Goal: Information Seeking & Learning: Learn about a topic

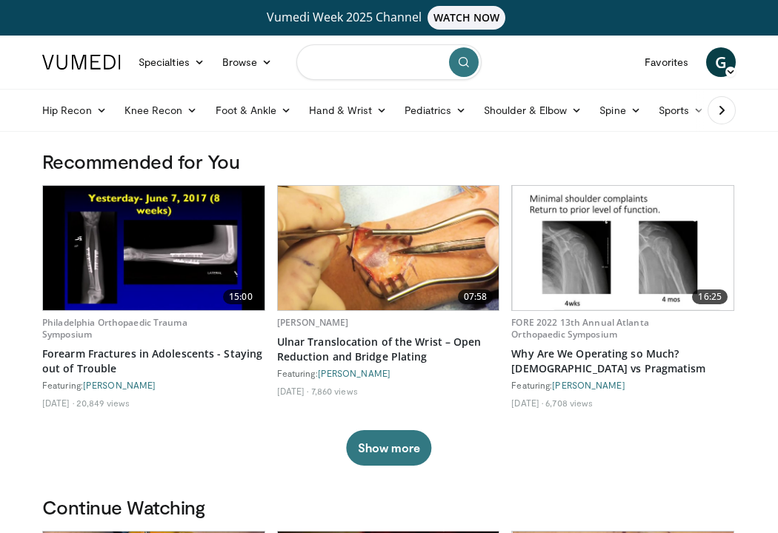
click at [338, 67] on input "Search topics, interventions" at bounding box center [388, 62] width 185 height 36
type input "**********"
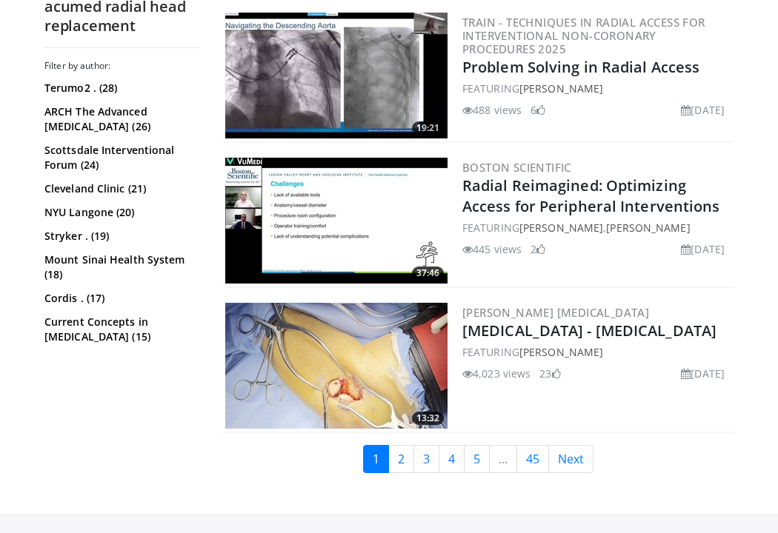
scroll to position [3614, 0]
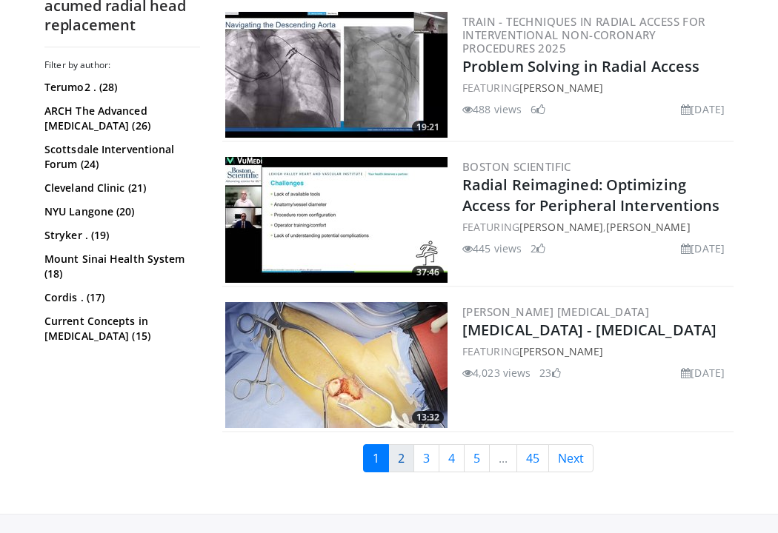
click at [397, 452] on link "2" at bounding box center [401, 458] width 26 height 28
click at [578, 324] on link "[MEDICAL_DATA] - [MEDICAL_DATA]" at bounding box center [589, 330] width 254 height 20
click at [404, 452] on link "2" at bounding box center [401, 458] width 26 height 28
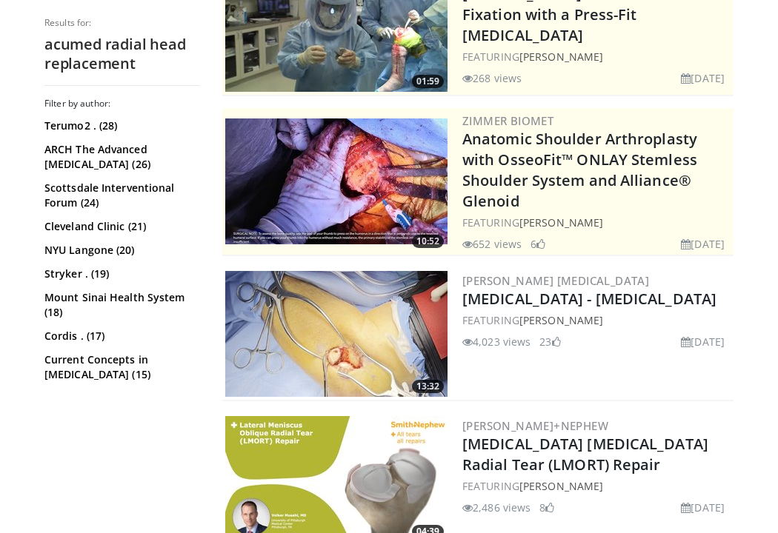
scroll to position [412, 0]
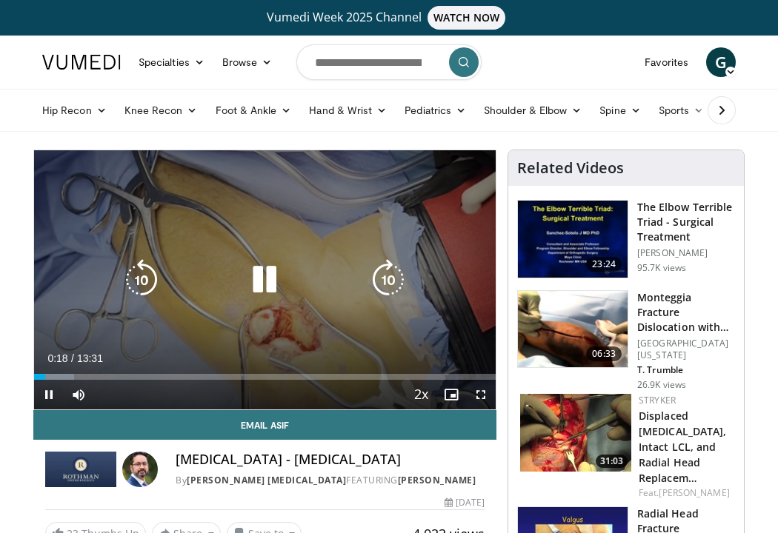
click at [388, 270] on icon "Video Player" at bounding box center [387, 279] width 41 height 41
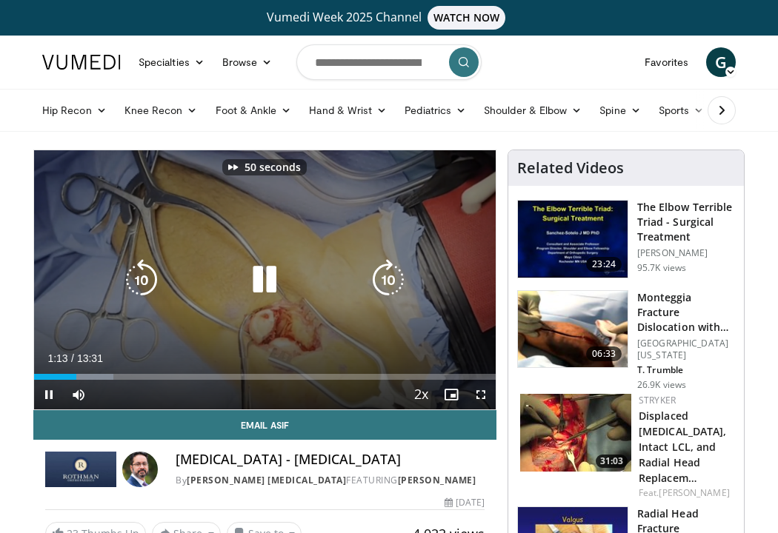
click at [388, 270] on icon "Video Player" at bounding box center [387, 279] width 41 height 41
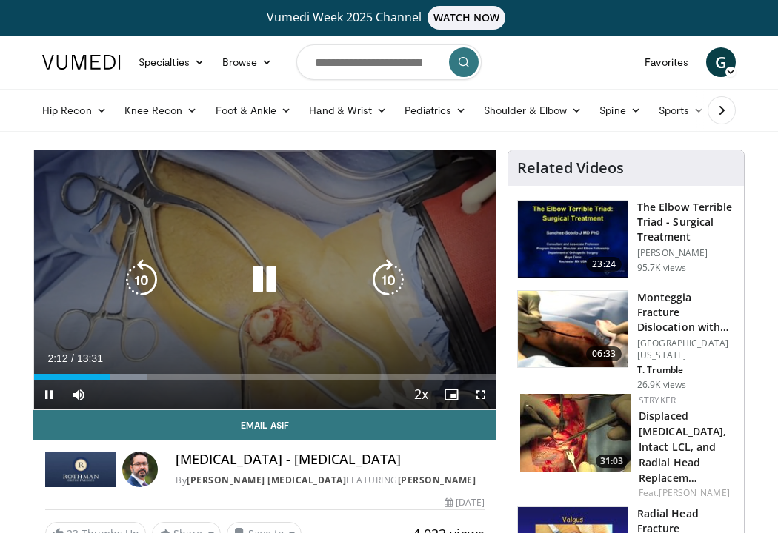
click at [378, 264] on icon "Video Player" at bounding box center [387, 279] width 41 height 41
click at [381, 288] on icon "Video Player" at bounding box center [387, 279] width 41 height 41
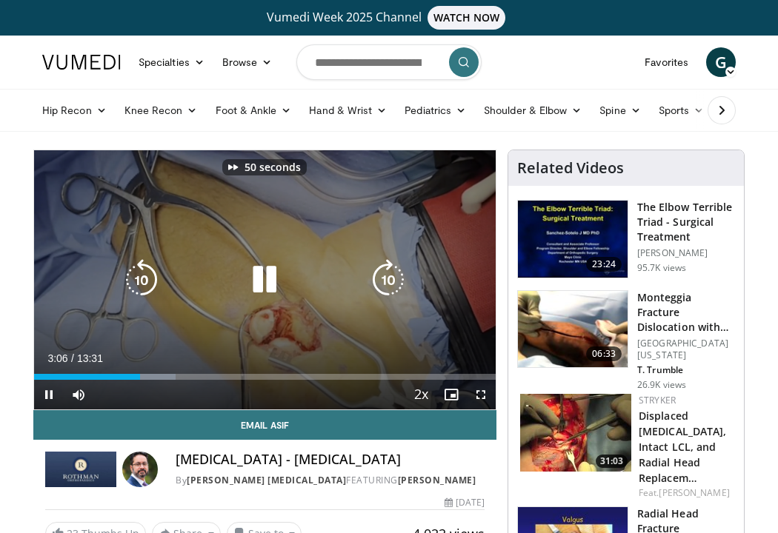
click at [381, 288] on icon "Video Player" at bounding box center [387, 279] width 41 height 41
click at [257, 286] on icon "Video Player" at bounding box center [264, 279] width 41 height 41
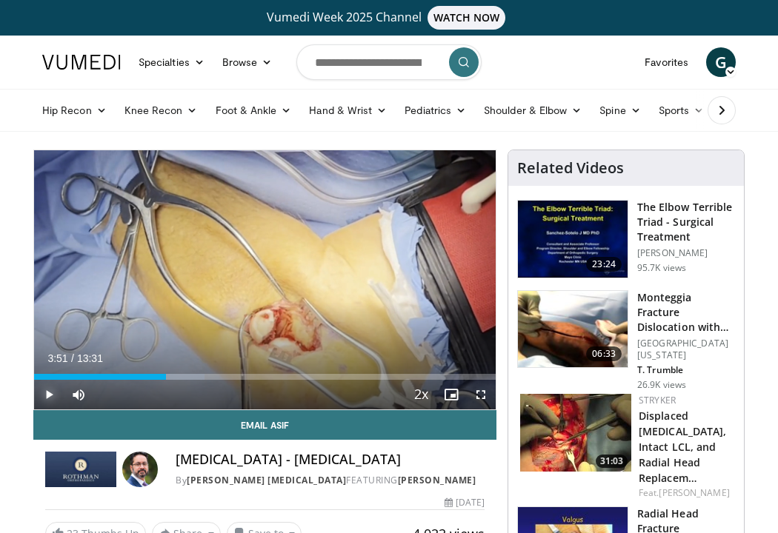
click at [50, 386] on span "Video Player" at bounding box center [49, 395] width 30 height 30
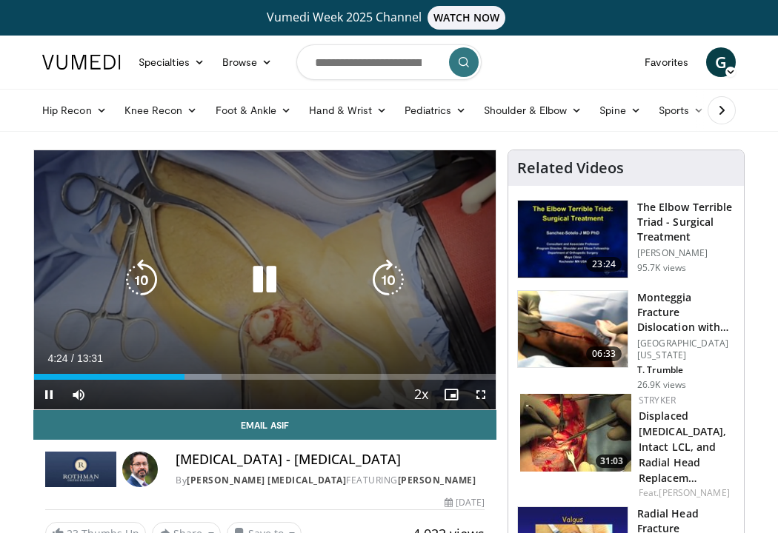
click at [266, 275] on icon "Video Player" at bounding box center [264, 279] width 41 height 41
click at [254, 278] on icon "Video Player" at bounding box center [264, 279] width 41 height 41
click at [385, 275] on icon "Video Player" at bounding box center [387, 279] width 41 height 41
click at [258, 283] on icon "Video Player" at bounding box center [264, 279] width 41 height 41
click at [285, 277] on div "Video Player" at bounding box center [265, 280] width 277 height 30
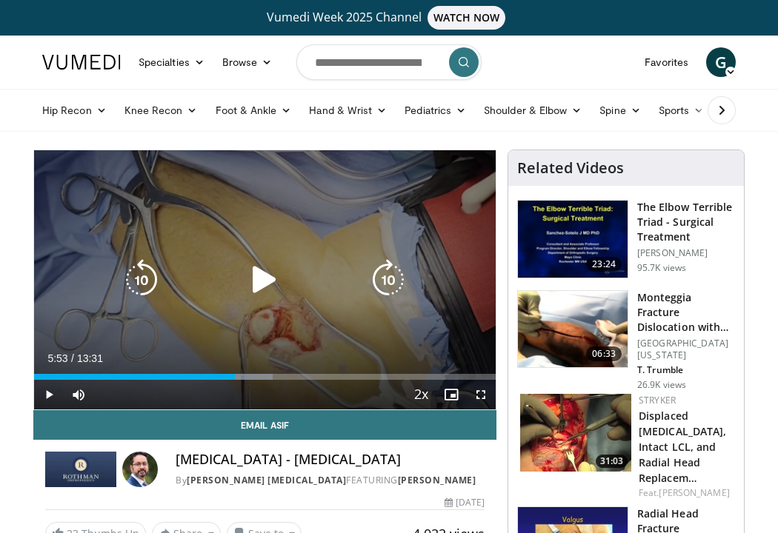
click at [261, 281] on icon "Video Player" at bounding box center [264, 279] width 41 height 41
click at [389, 284] on icon "Video Player" at bounding box center [387, 279] width 41 height 41
click at [372, 276] on icon "Video Player" at bounding box center [387, 279] width 41 height 41
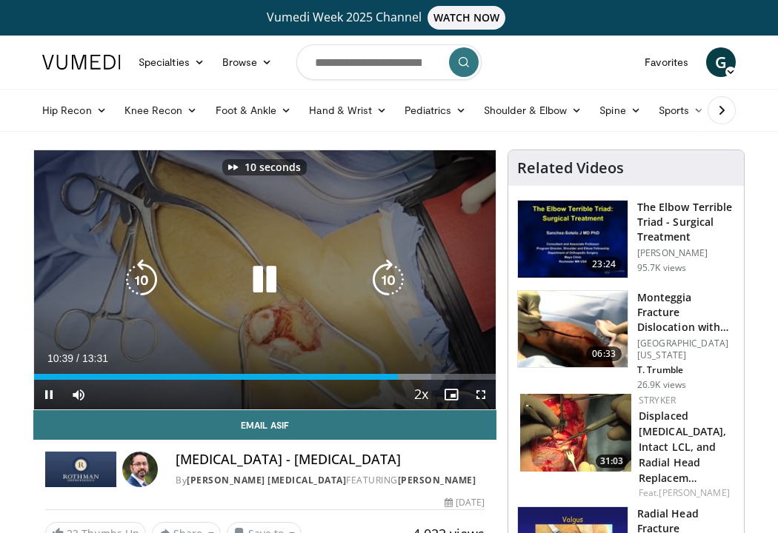
click at [372, 276] on icon "Video Player" at bounding box center [387, 279] width 41 height 41
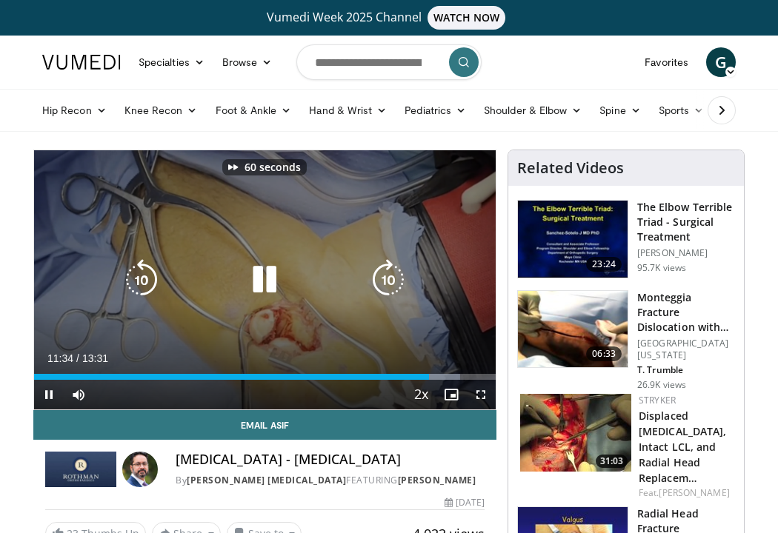
click at [372, 276] on icon "Video Player" at bounding box center [387, 279] width 41 height 41
click at [273, 291] on icon "Video Player" at bounding box center [264, 279] width 41 height 41
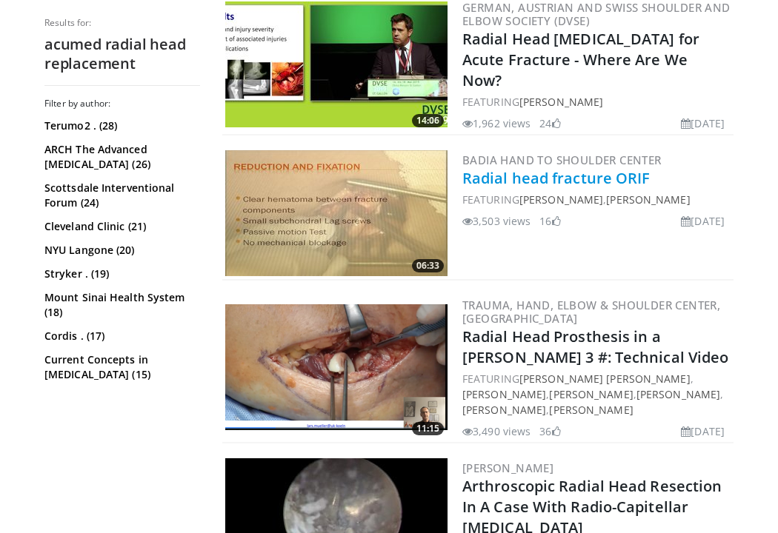
scroll to position [1683, 0]
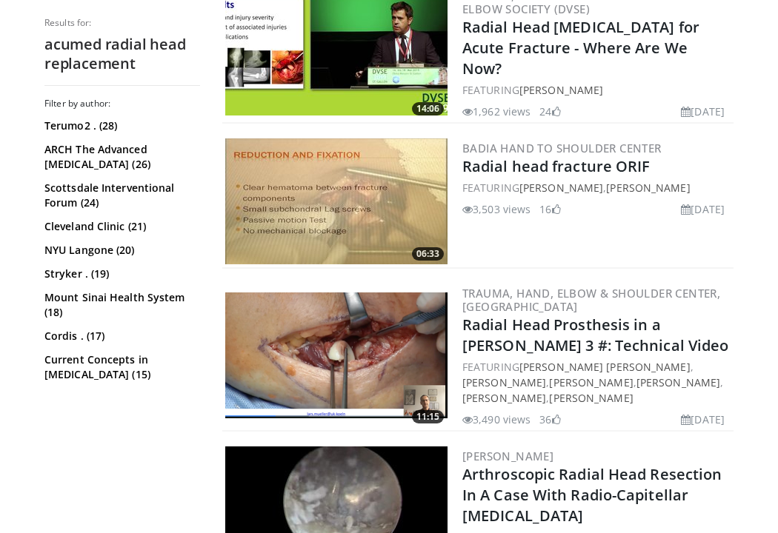
click at [347, 295] on img at bounding box center [336, 355] width 222 height 126
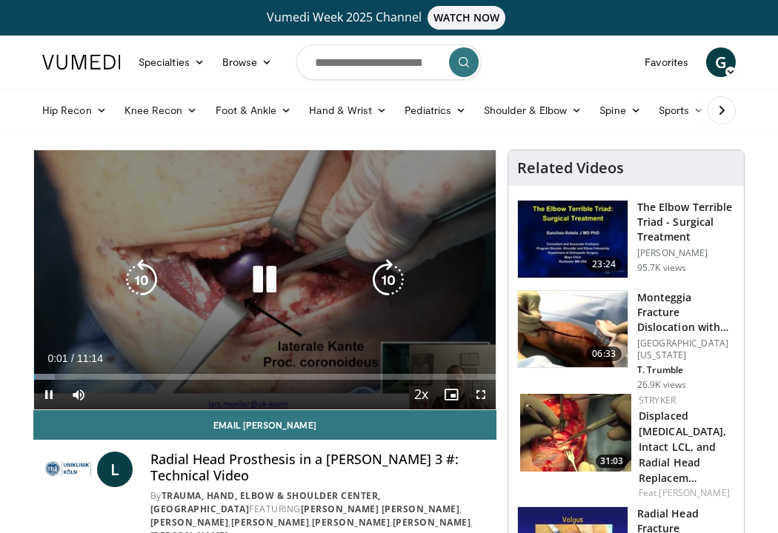
click at [392, 278] on icon "Video Player" at bounding box center [387, 279] width 41 height 41
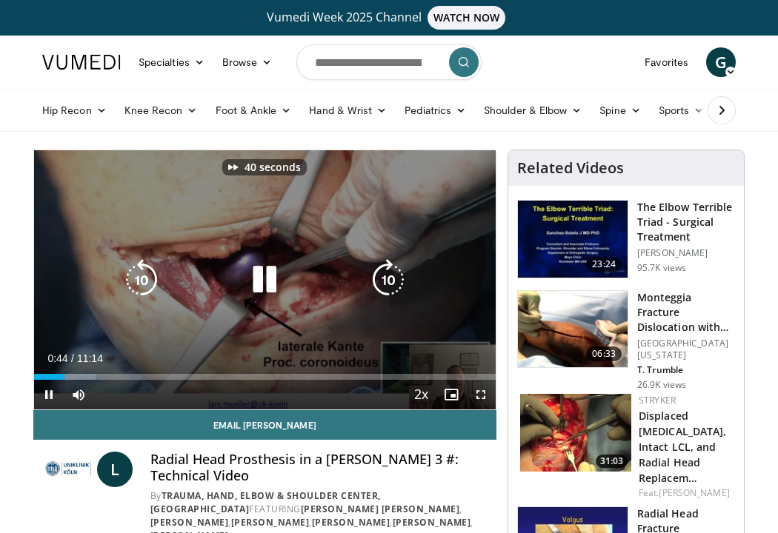
click at [392, 278] on icon "Video Player" at bounding box center [387, 279] width 41 height 41
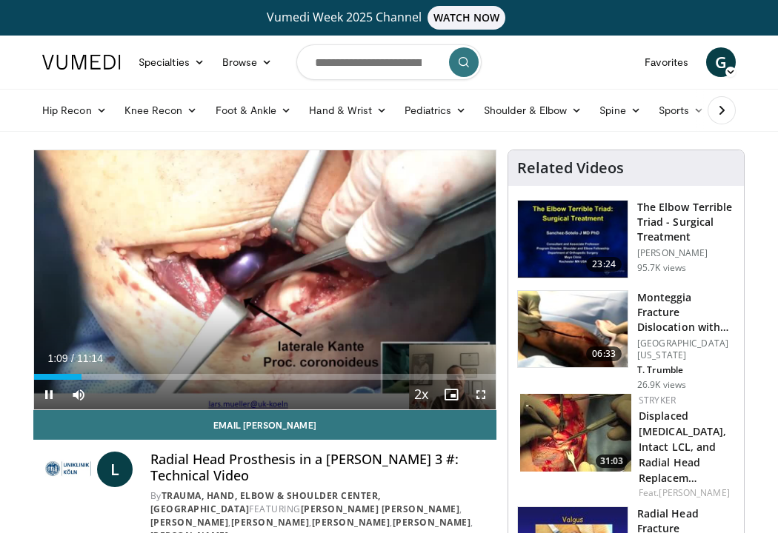
click at [480, 393] on span "Video Player" at bounding box center [481, 395] width 30 height 30
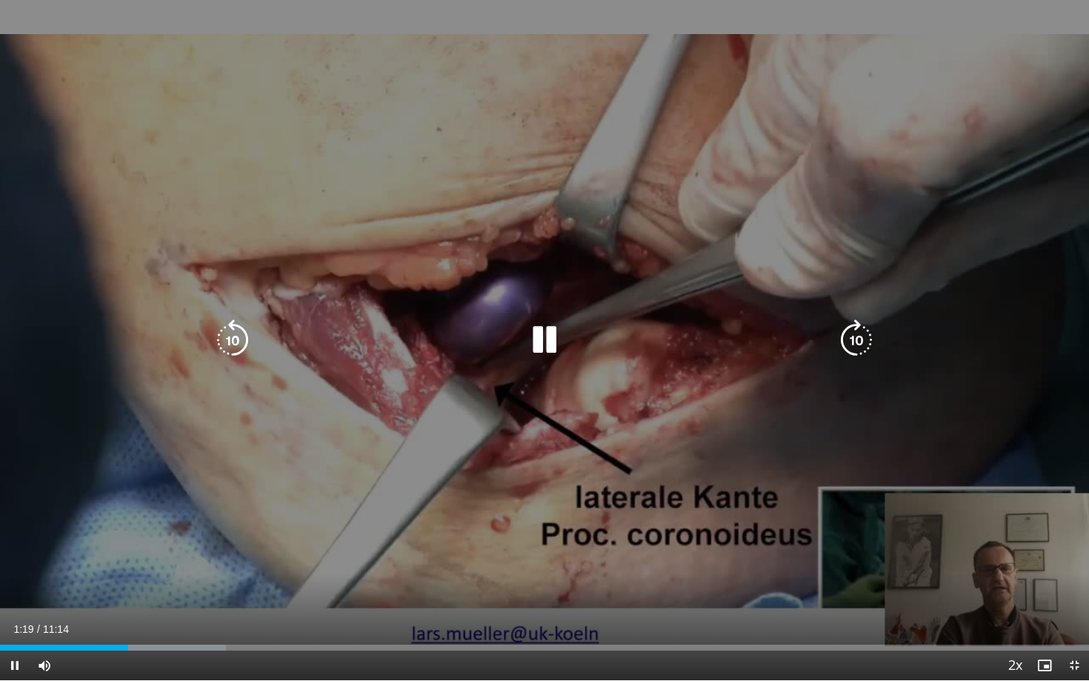
click at [777, 317] on div "60 seconds Tap to unmute" at bounding box center [544, 340] width 1089 height 680
click at [777, 327] on icon "Video Player" at bounding box center [855, 339] width 41 height 41
click at [777, 335] on icon "Video Player" at bounding box center [855, 339] width 41 height 41
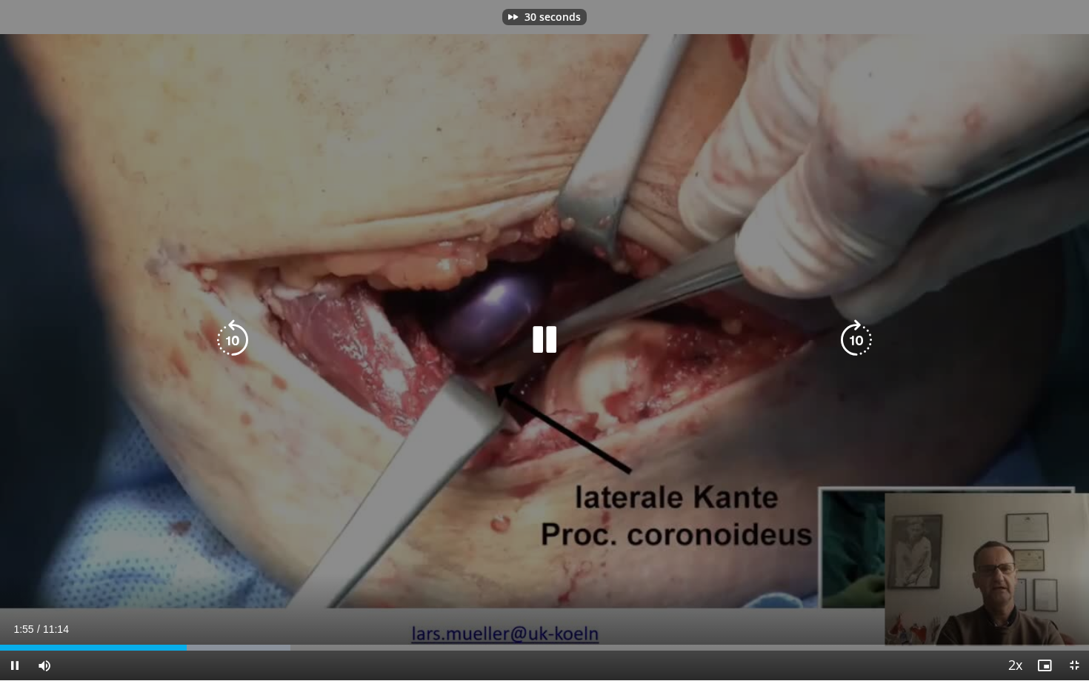
click at [239, 339] on icon "Video Player" at bounding box center [232, 339] width 41 height 41
click at [544, 334] on icon "Video Player" at bounding box center [544, 339] width 41 height 41
click at [537, 350] on icon "Video Player" at bounding box center [544, 339] width 41 height 41
click at [777, 344] on icon "Video Player" at bounding box center [855, 339] width 41 height 41
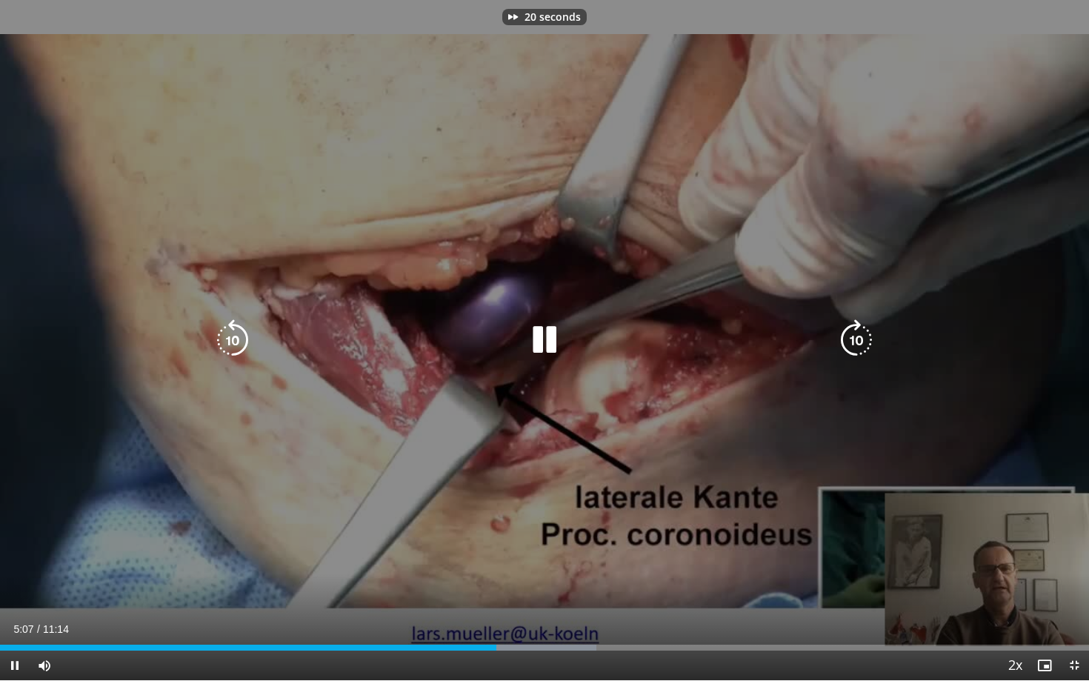
click at [777, 344] on icon "Video Player" at bounding box center [855, 339] width 41 height 41
click at [549, 337] on icon "Video Player" at bounding box center [544, 339] width 41 height 41
click at [535, 321] on icon "Video Player" at bounding box center [544, 339] width 41 height 41
click at [777, 343] on icon "Video Player" at bounding box center [855, 339] width 41 height 41
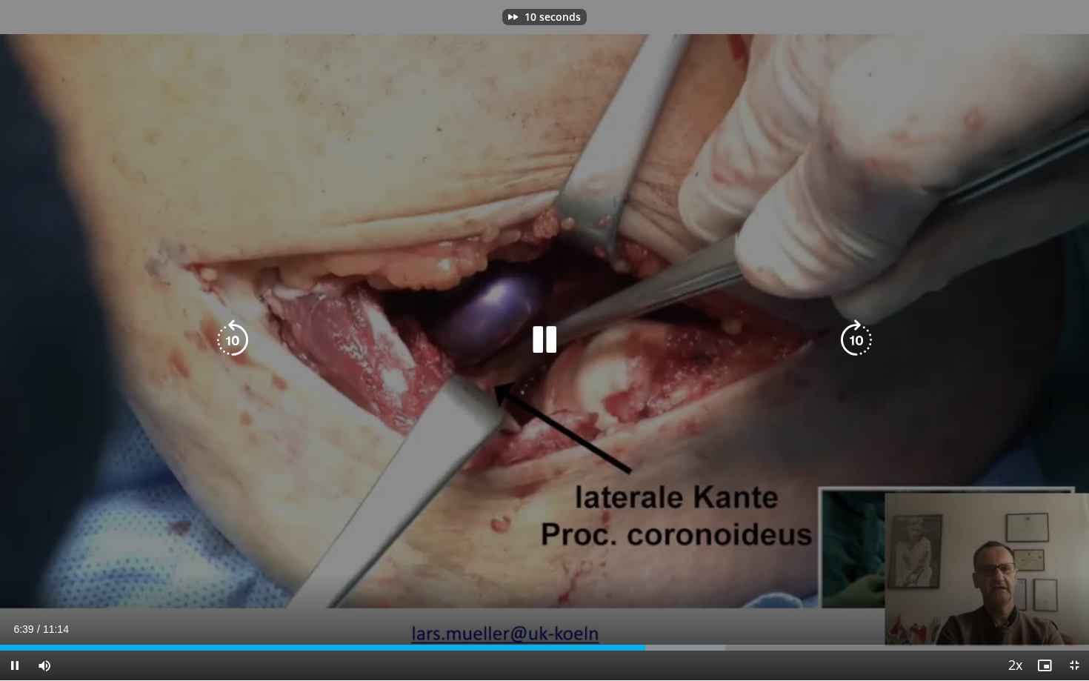
click at [777, 343] on icon "Video Player" at bounding box center [855, 339] width 41 height 41
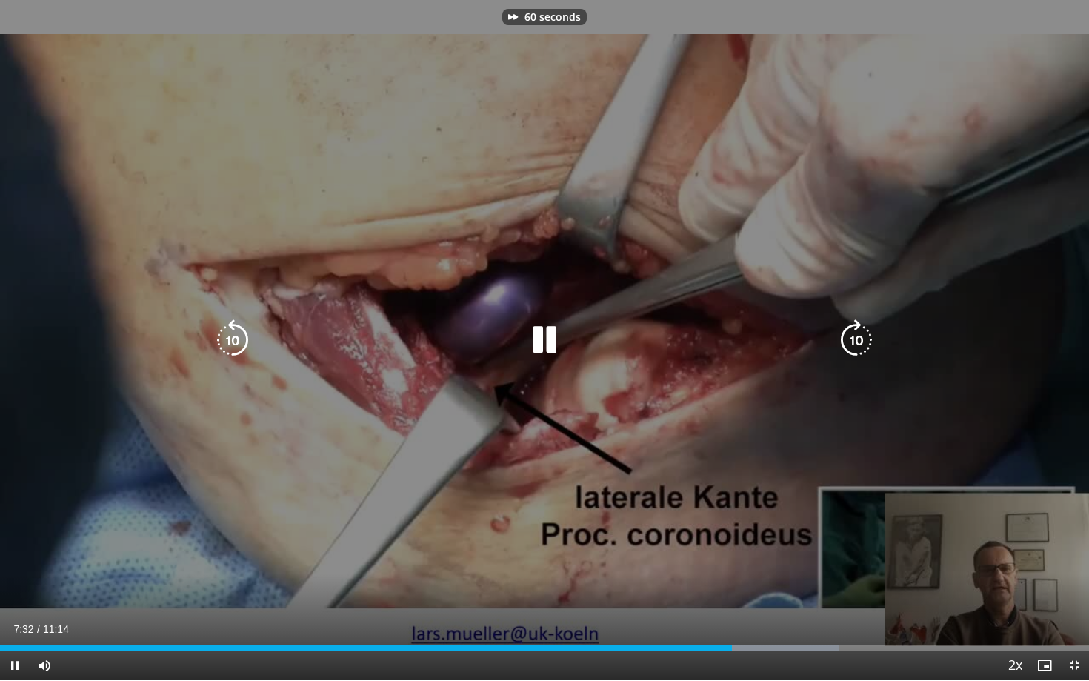
click at [777, 343] on icon "Video Player" at bounding box center [855, 339] width 41 height 41
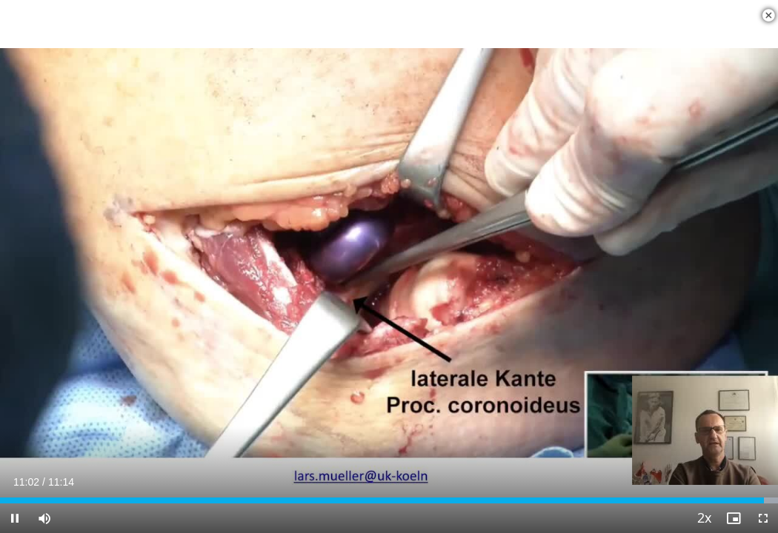
scroll to position [310, 0]
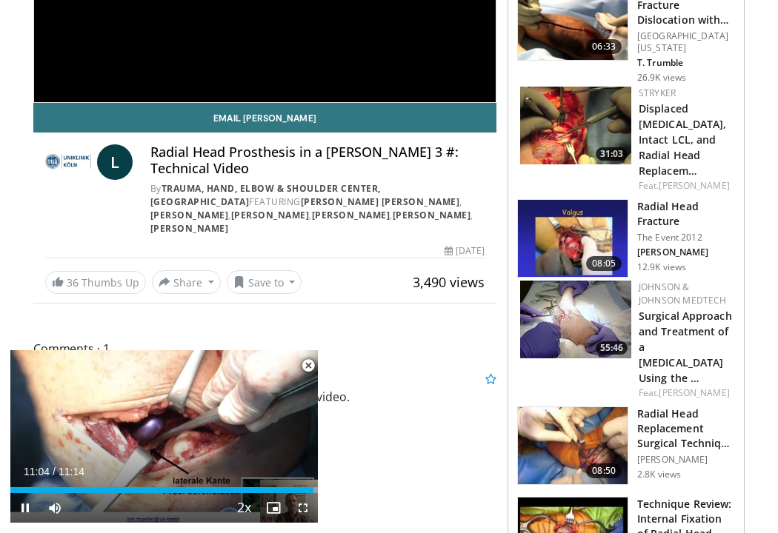
click at [310, 369] on span "Video Player" at bounding box center [308, 366] width 30 height 30
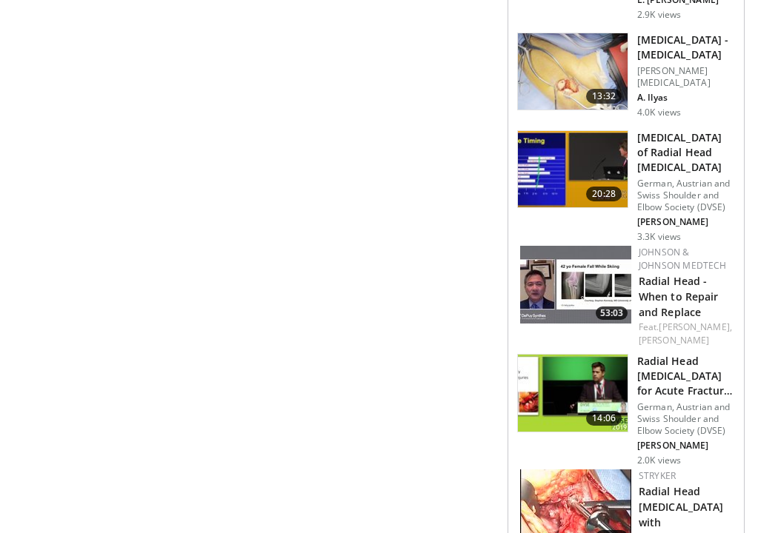
scroll to position [1316, 0]
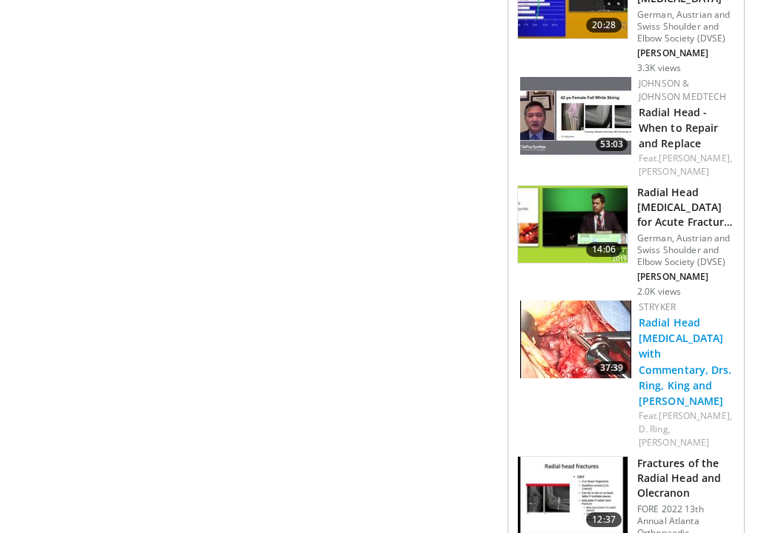
click at [678, 363] on link "Radial Head [MEDICAL_DATA] with Commentary, Drs. Ring, King and [PERSON_NAME]" at bounding box center [684, 361] width 93 height 93
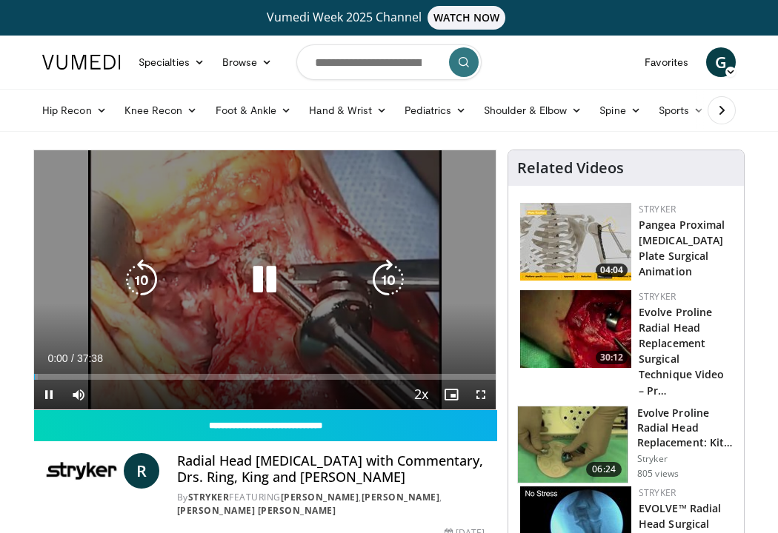
click at [393, 284] on icon "Video Player" at bounding box center [387, 279] width 41 height 41
click at [397, 285] on icon "Video Player" at bounding box center [387, 279] width 41 height 41
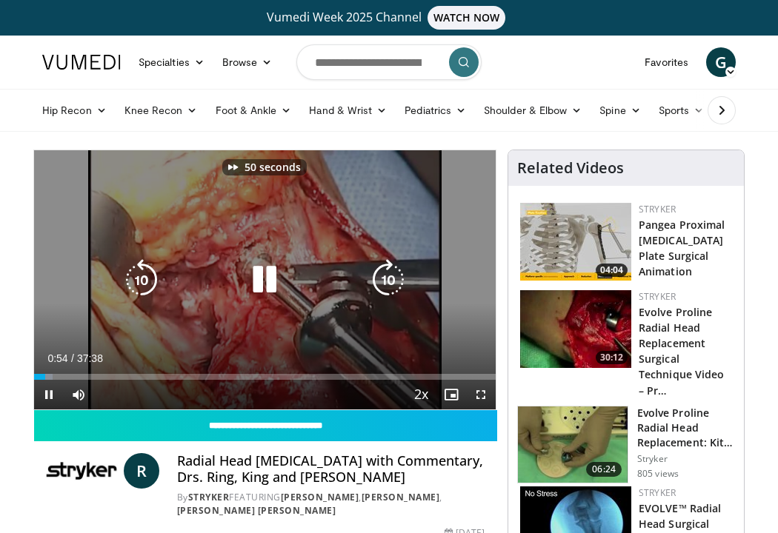
click at [397, 285] on icon "Video Player" at bounding box center [387, 279] width 41 height 41
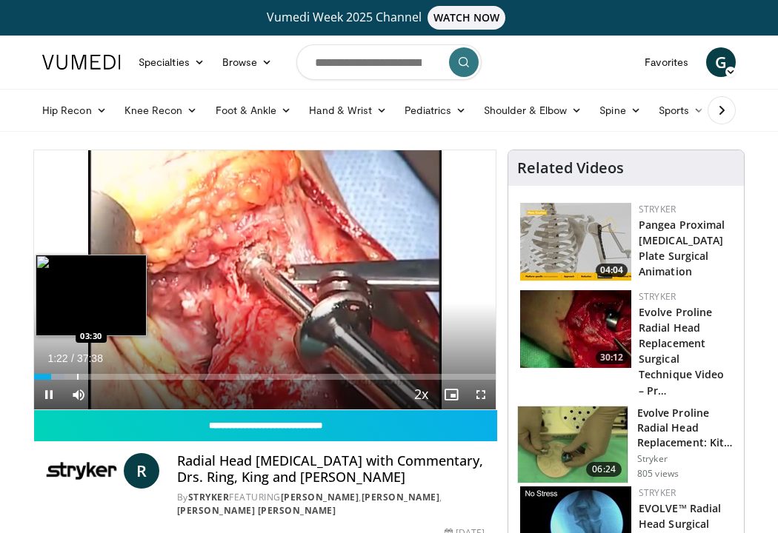
click at [77, 378] on div "Progress Bar" at bounding box center [77, 377] width 1 height 6
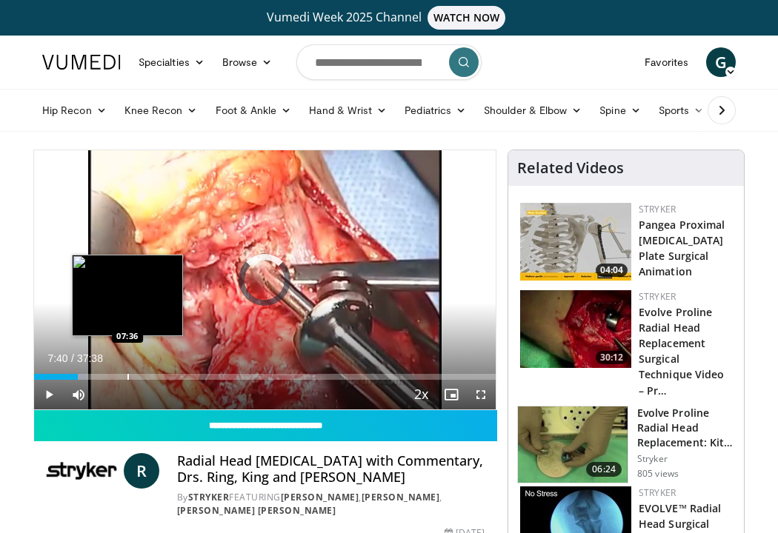
click at [127, 376] on div "Progress Bar" at bounding box center [127, 377] width 1 height 6
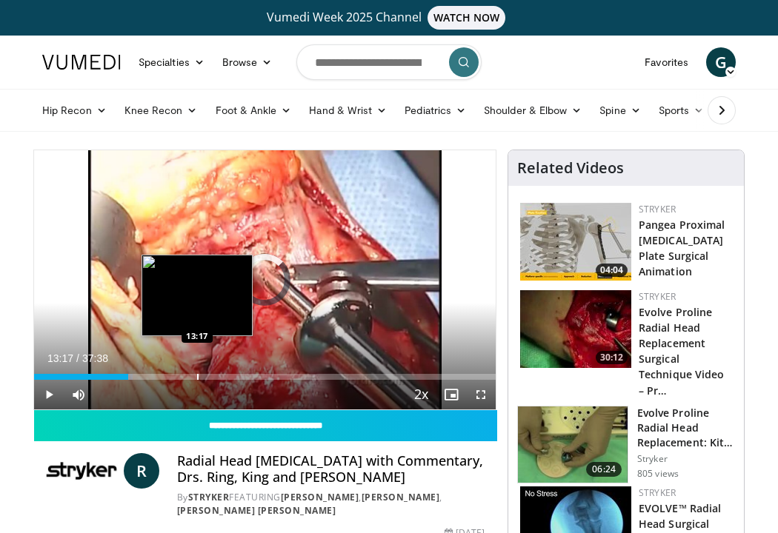
click at [196, 369] on div "Loaded : 21.28% 07:41 13:17" at bounding box center [264, 373] width 461 height 14
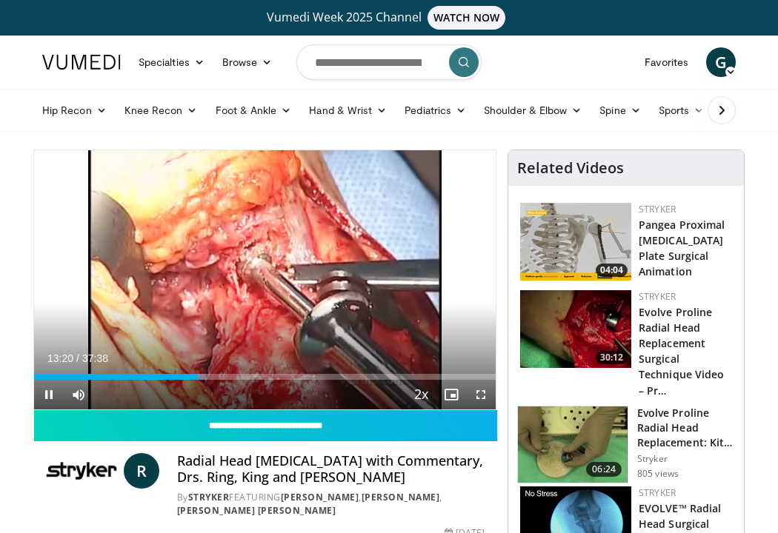
click at [140, 380] on div "Current Time 13:20 / Duration 37:38 Pause Skip Backward Skip Forward Mute Loade…" at bounding box center [264, 395] width 461 height 30
click at [187, 380] on div "Current Time 13:23 / Duration 37:38 Pause Skip Backward Skip Forward Mute Loade…" at bounding box center [264, 395] width 461 height 30
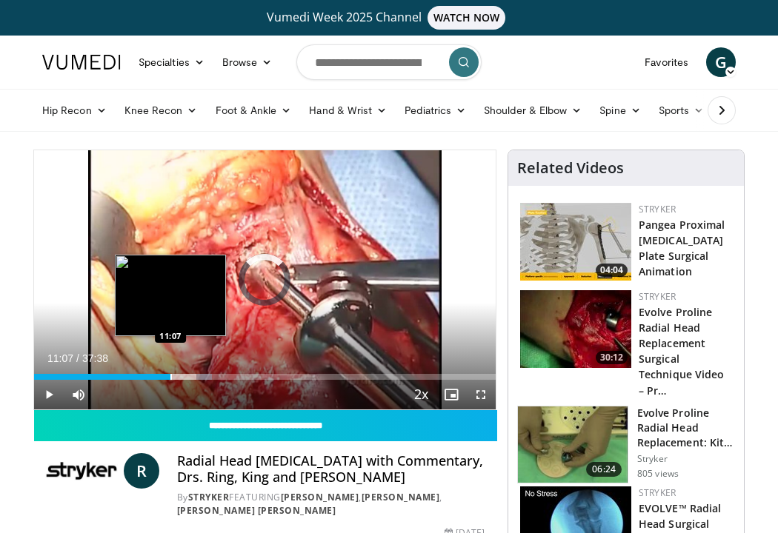
click at [170, 375] on div "Progress Bar" at bounding box center [170, 377] width 1 height 6
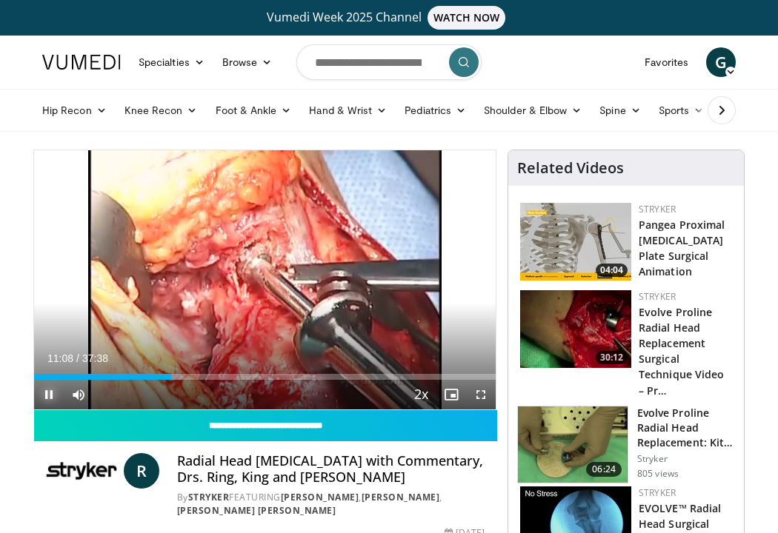
click at [50, 396] on span "Video Player" at bounding box center [49, 395] width 30 height 30
click at [49, 393] on span "Video Player" at bounding box center [49, 395] width 30 height 30
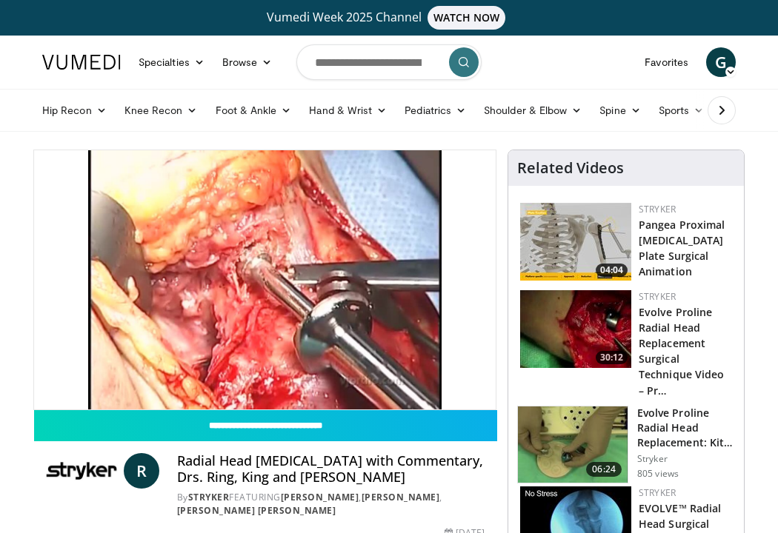
click at [34, 380] on button "Pause" at bounding box center [49, 395] width 30 height 30
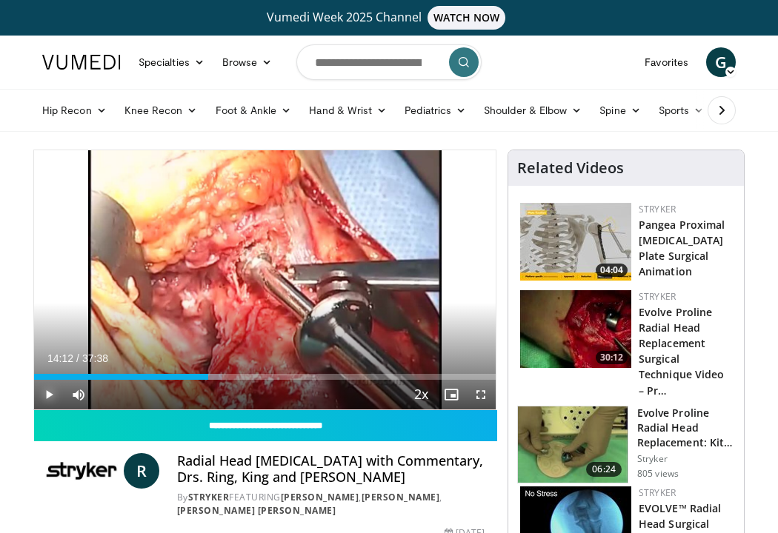
click at [34, 380] on button "Play" at bounding box center [49, 395] width 30 height 30
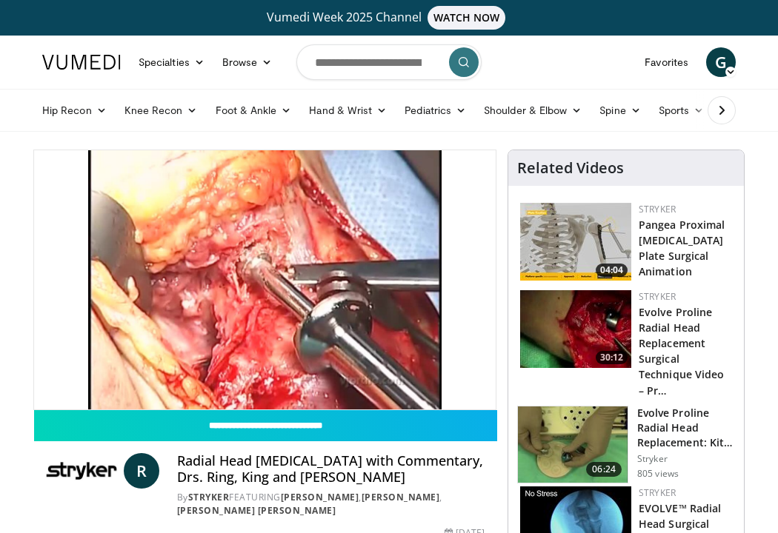
click at [34, 380] on button "Pause" at bounding box center [49, 395] width 30 height 30
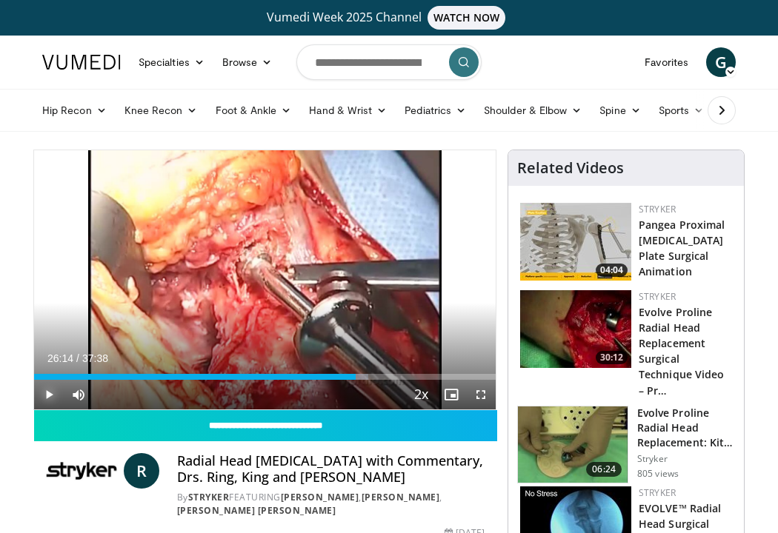
click at [49, 394] on span "Video Player" at bounding box center [49, 395] width 30 height 30
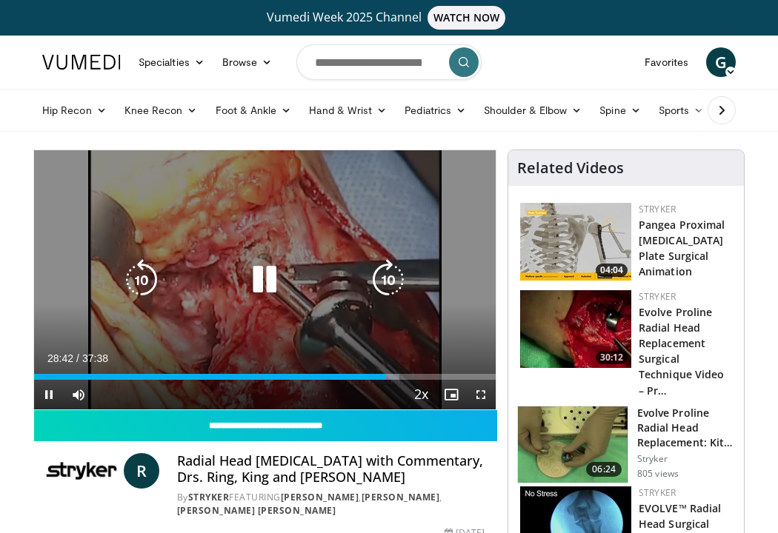
click at [286, 295] on div "70 seconds Tap to unmute" at bounding box center [264, 279] width 461 height 259
click at [275, 290] on icon "Video Player" at bounding box center [264, 279] width 41 height 41
click at [265, 275] on icon "Video Player" at bounding box center [264, 279] width 41 height 41
click at [252, 269] on icon "Video Player" at bounding box center [264, 279] width 41 height 41
